Goal: Information Seeking & Learning: Check status

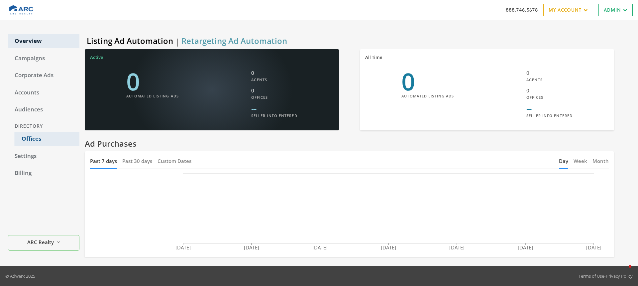
click at [34, 137] on link "Offices" at bounding box center [47, 139] width 65 height 14
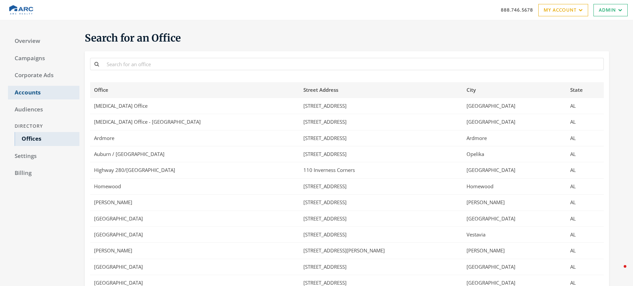
click at [30, 94] on link "Accounts" at bounding box center [43, 93] width 71 height 14
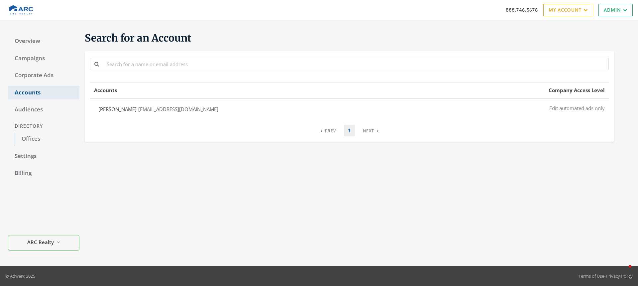
click at [44, 94] on link "Accounts" at bounding box center [43, 93] width 71 height 14
click at [32, 73] on link "Corporate Ads" at bounding box center [43, 75] width 71 height 14
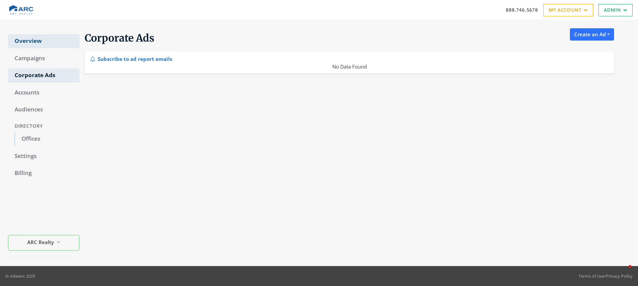
click at [39, 41] on link "Overview" at bounding box center [43, 41] width 71 height 14
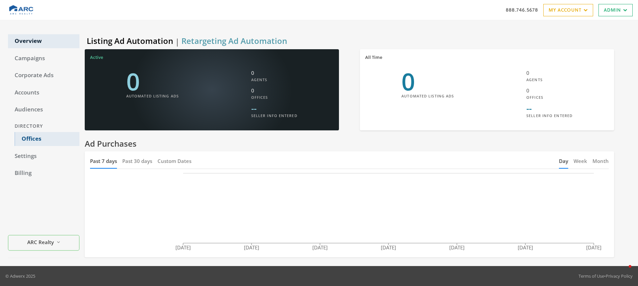
click at [47, 141] on link "Offices" at bounding box center [47, 139] width 65 height 14
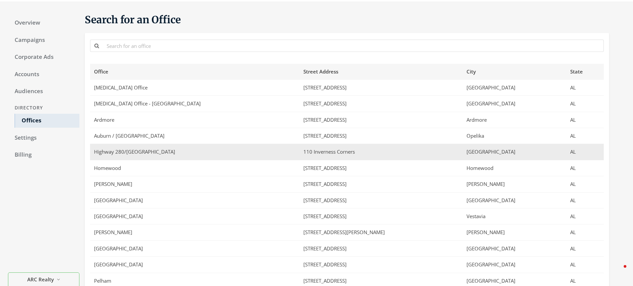
scroll to position [29, 0]
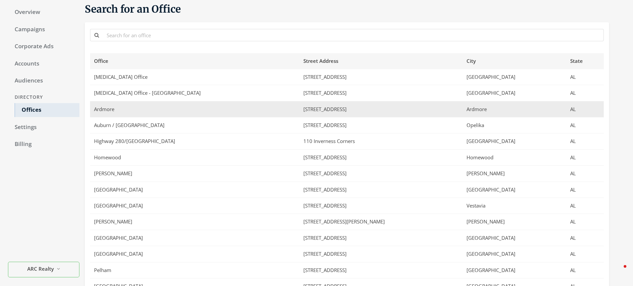
click at [111, 111] on td "Ardmore" at bounding box center [194, 109] width 209 height 16
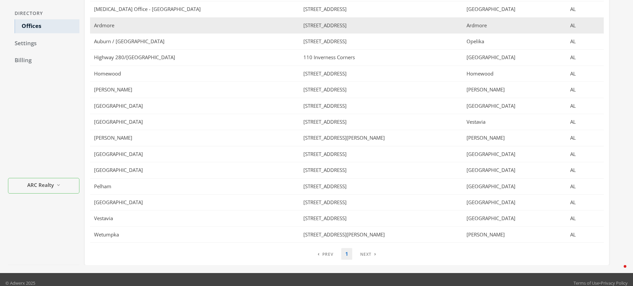
scroll to position [120, 0]
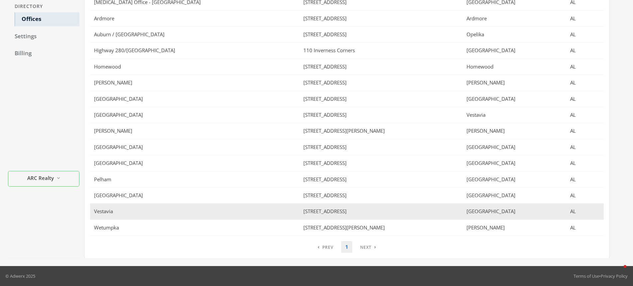
click at [317, 215] on td "4501 Pine Tree Circle" at bounding box center [380, 211] width 163 height 16
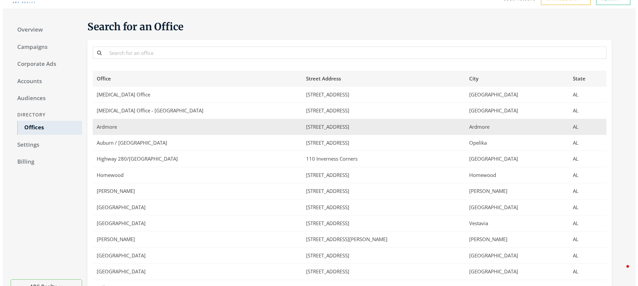
scroll to position [0, 0]
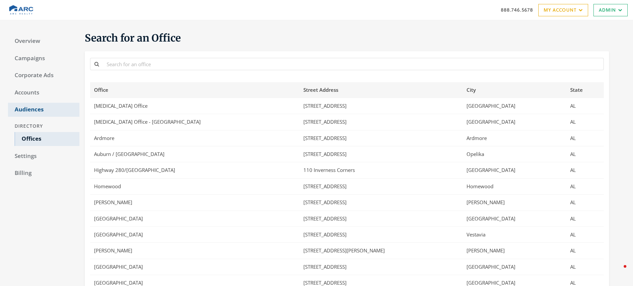
click at [53, 110] on link "Audiences" at bounding box center [43, 110] width 71 height 14
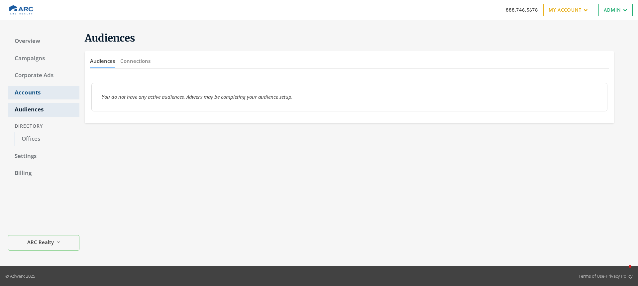
click at [29, 93] on link "Accounts" at bounding box center [43, 93] width 71 height 14
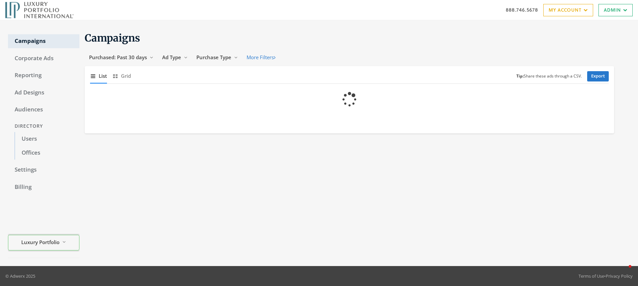
click at [48, 244] on div "Campaigns Corporate Ads Reporting Ad Designs Audiences Directory Users Offices …" at bounding box center [43, 143] width 71 height 230
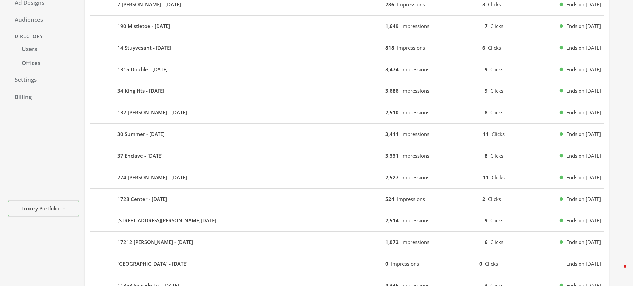
scroll to position [224, 0]
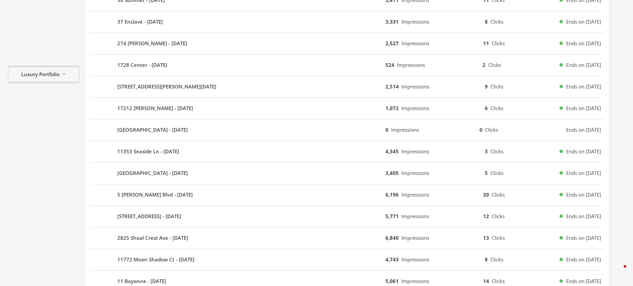
click at [44, 77] on span "Luxury Portfolio" at bounding box center [40, 74] width 38 height 8
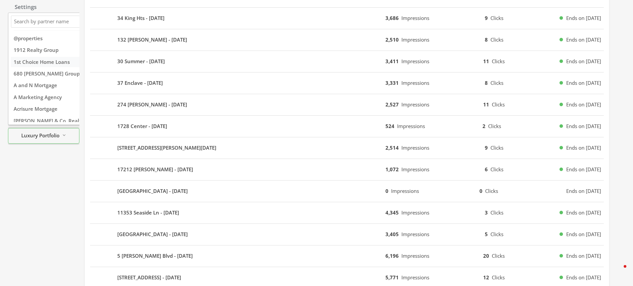
scroll to position [162, 0]
click at [41, 24] on input "Search Magnifying Glass" at bounding box center [59, 22] width 93 height 8
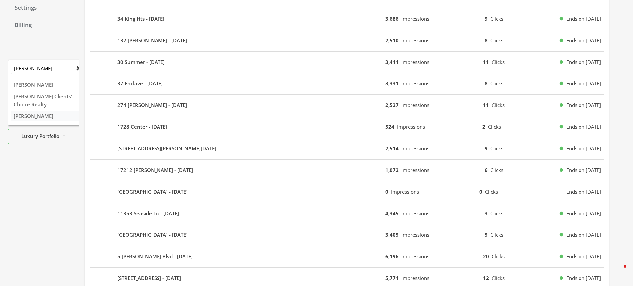
type input "[PERSON_NAME]"
click at [28, 113] on span "[PERSON_NAME]" at bounding box center [34, 116] width 40 height 7
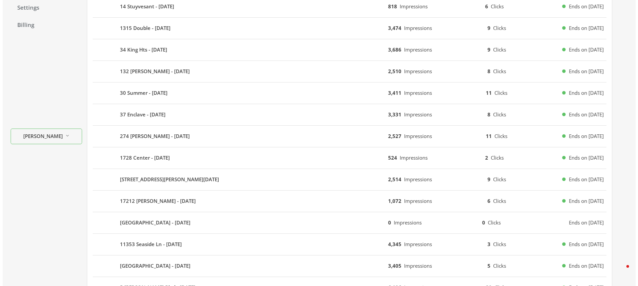
scroll to position [0, 0]
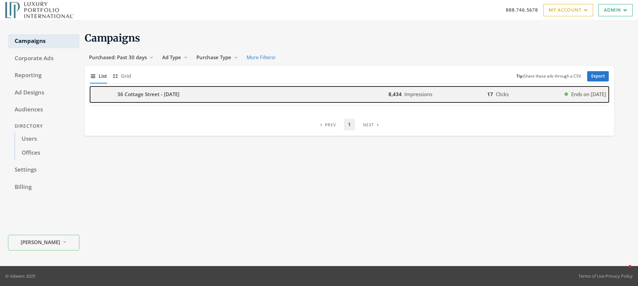
click at [140, 95] on b "36 Cottage Street - [DATE]" at bounding box center [148, 94] width 62 height 8
